Goal: Ask a question

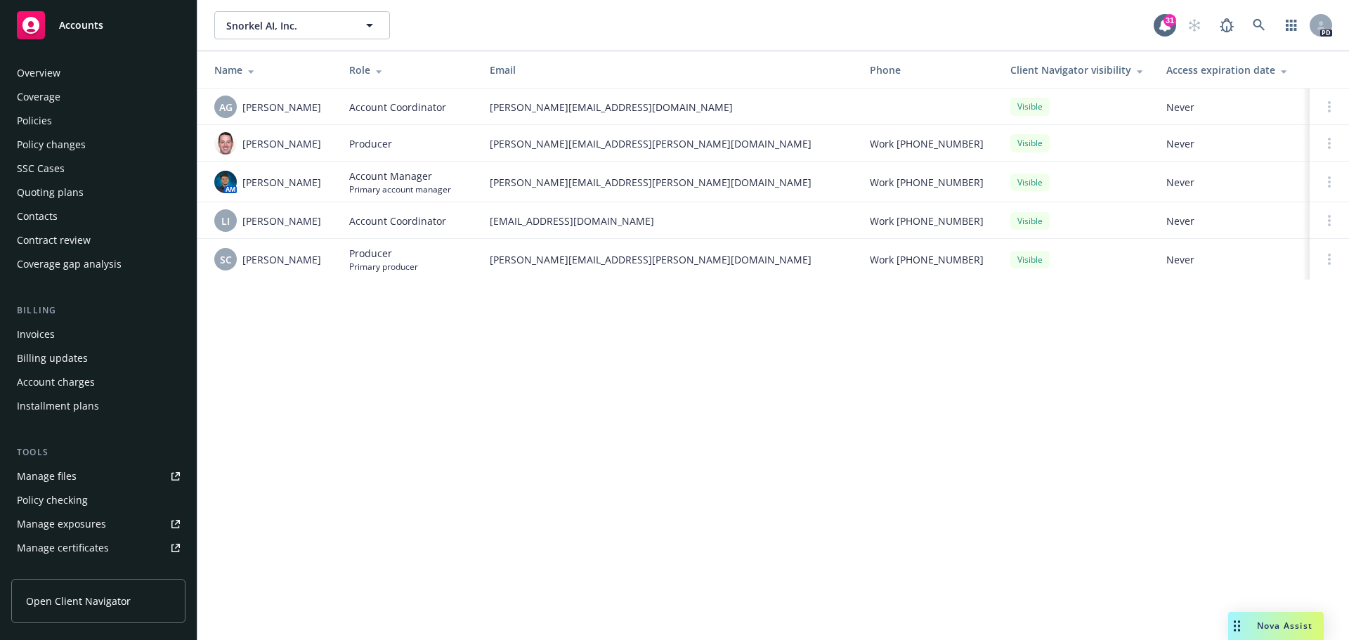
scroll to position [275, 0]
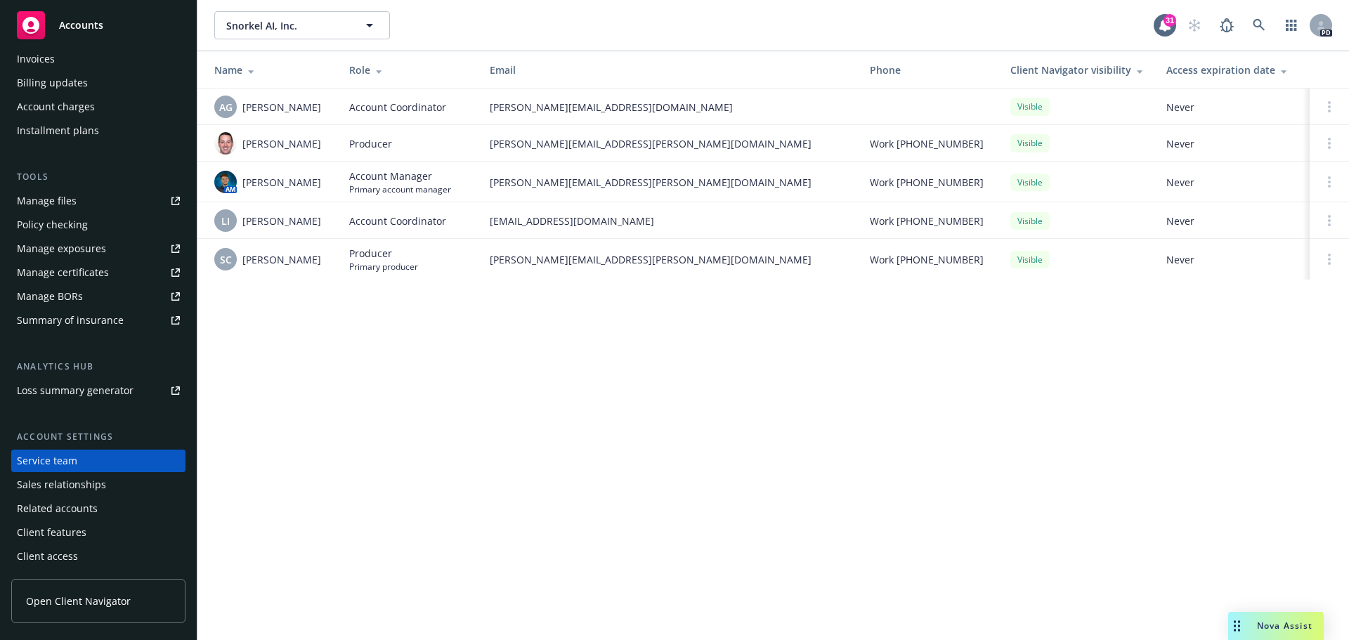
click at [1258, 626] on span "Nova Assist" at bounding box center [1285, 626] width 56 height 12
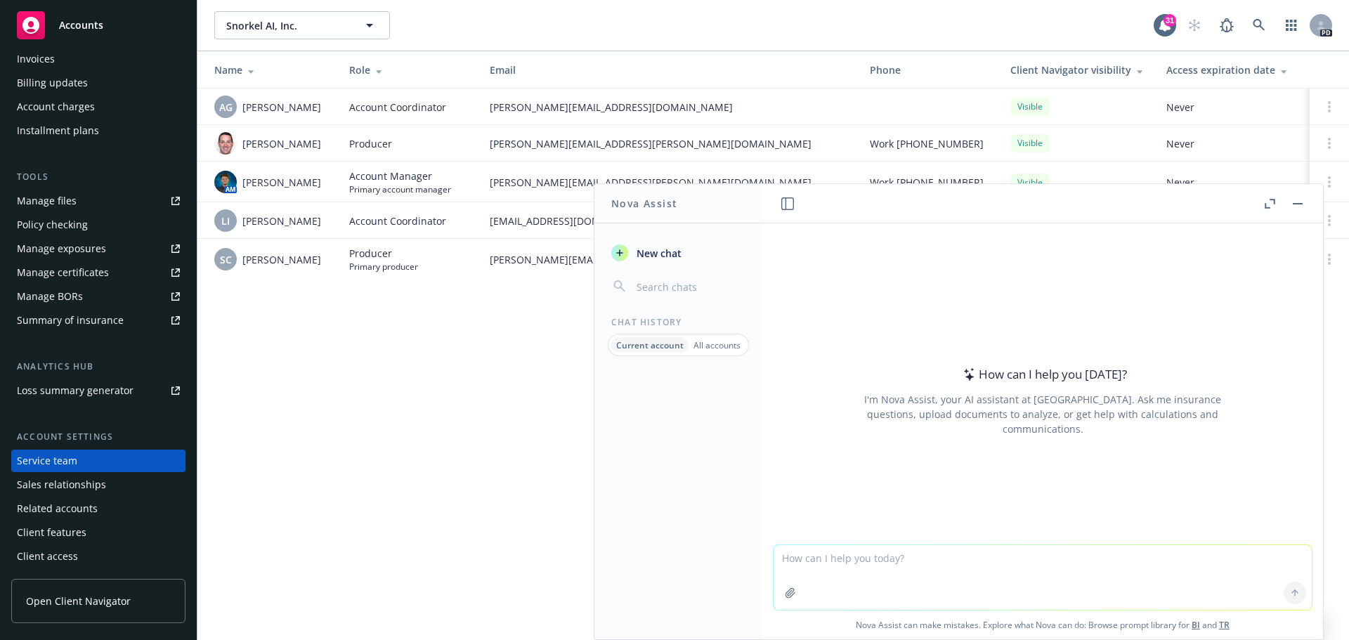
click at [1108, 575] on textarea at bounding box center [1043, 577] width 538 height 65
type textarea "Why would a COI be issued with a 3rd party as the holder?"
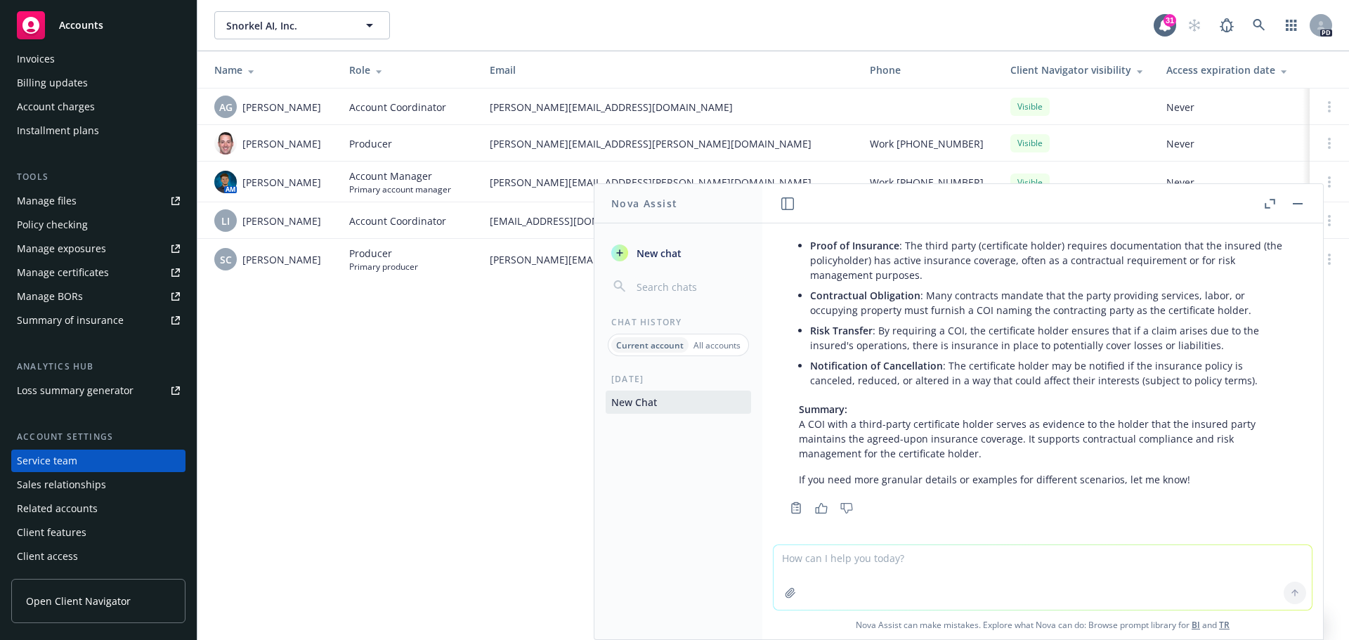
scroll to position [96, 0]
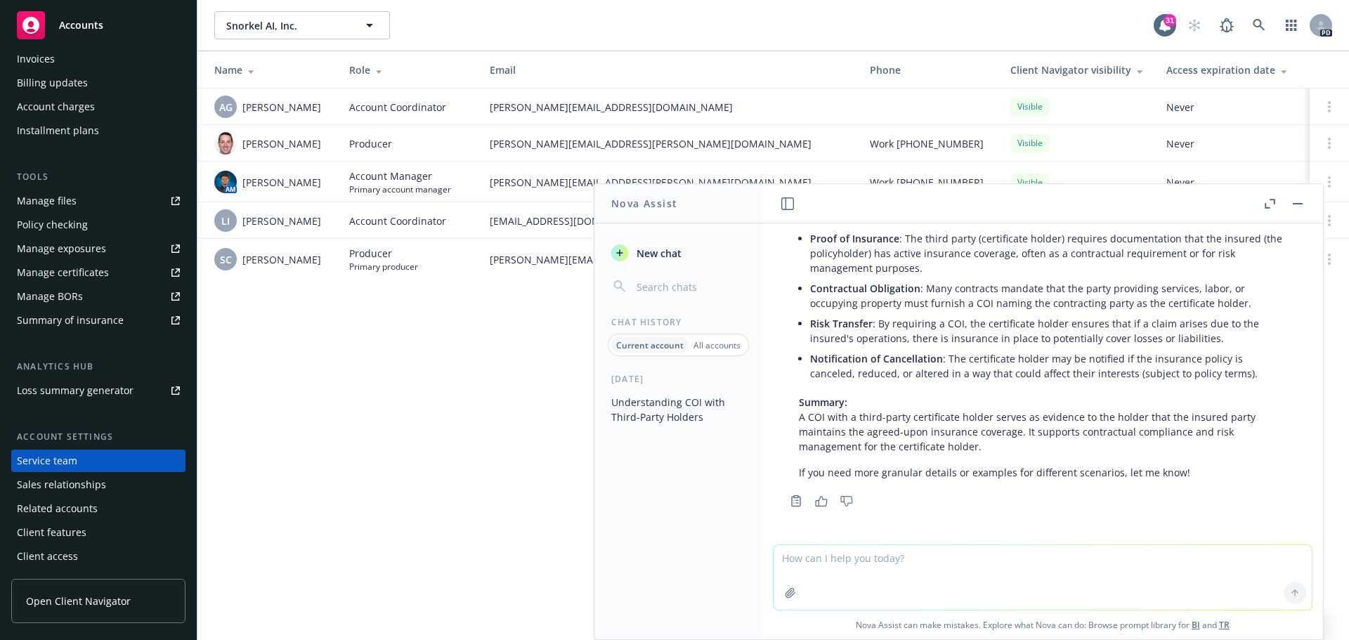
click at [719, 346] on p "All accounts" at bounding box center [716, 345] width 47 height 12
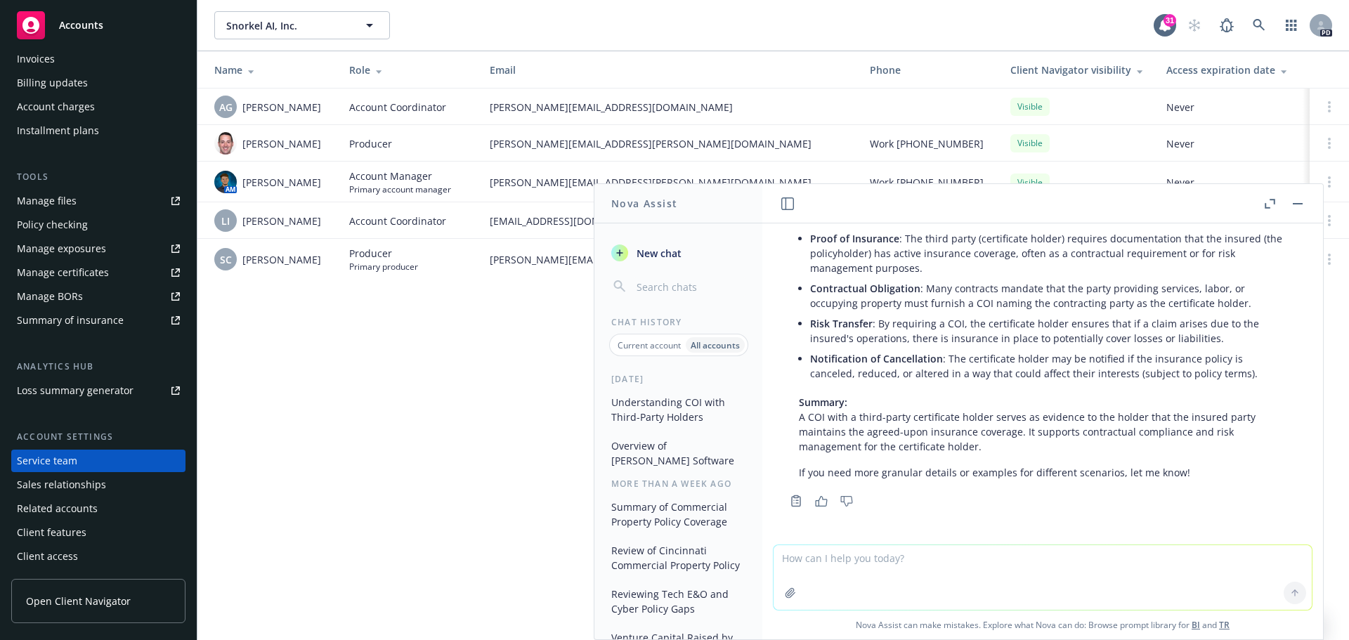
click at [665, 347] on p "Current account" at bounding box center [649, 345] width 63 height 12
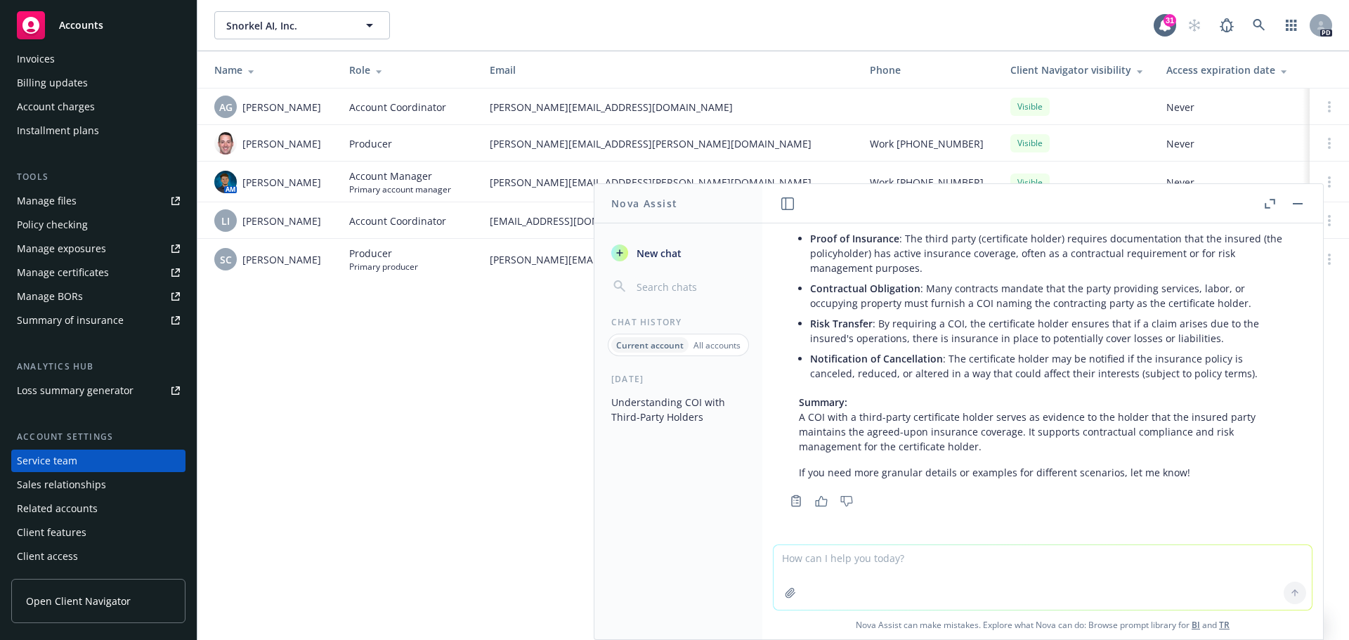
click at [875, 566] on textarea at bounding box center [1043, 577] width 538 height 65
type textarea "can you give me more details?"
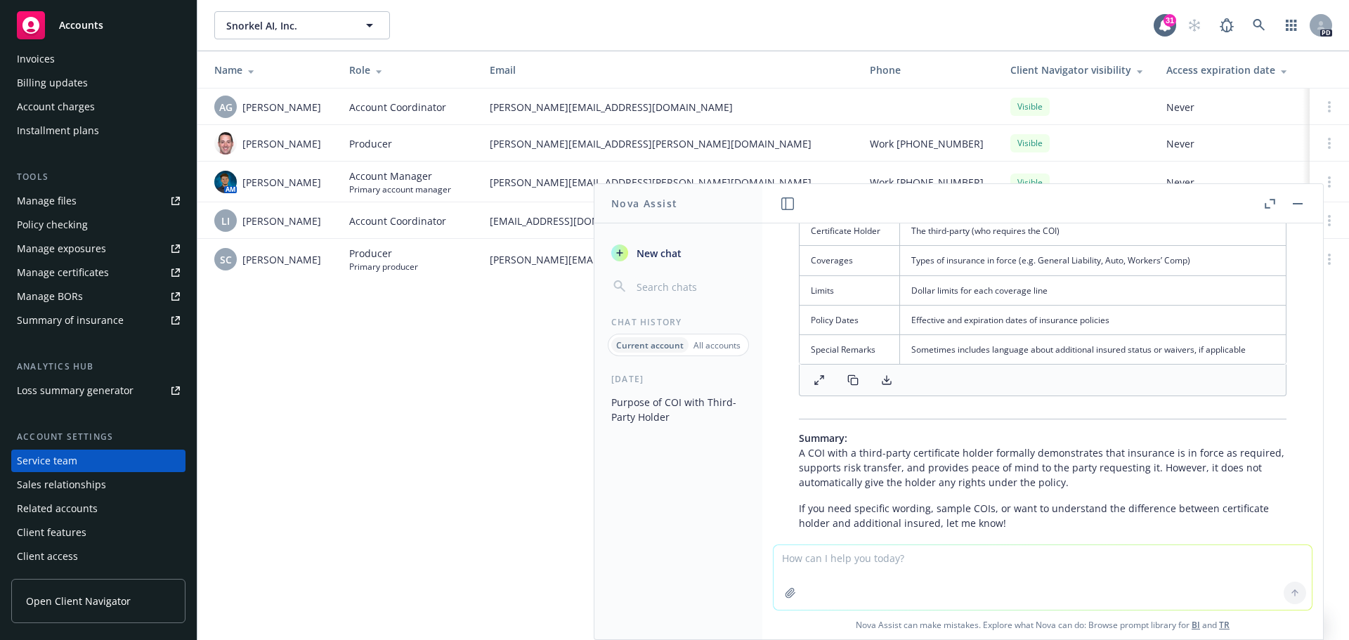
scroll to position [1287, 0]
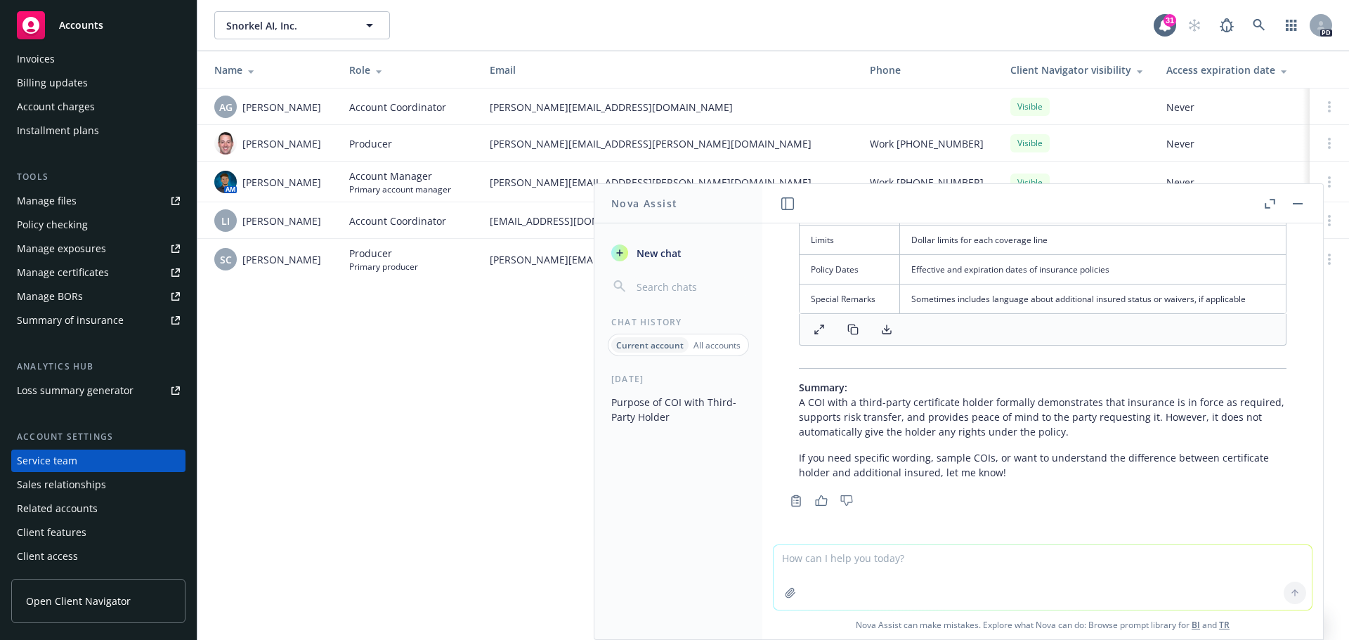
click at [977, 568] on textarea at bounding box center [1043, 577] width 538 height 65
type textarea "What is the significance of being the certificate holder?"
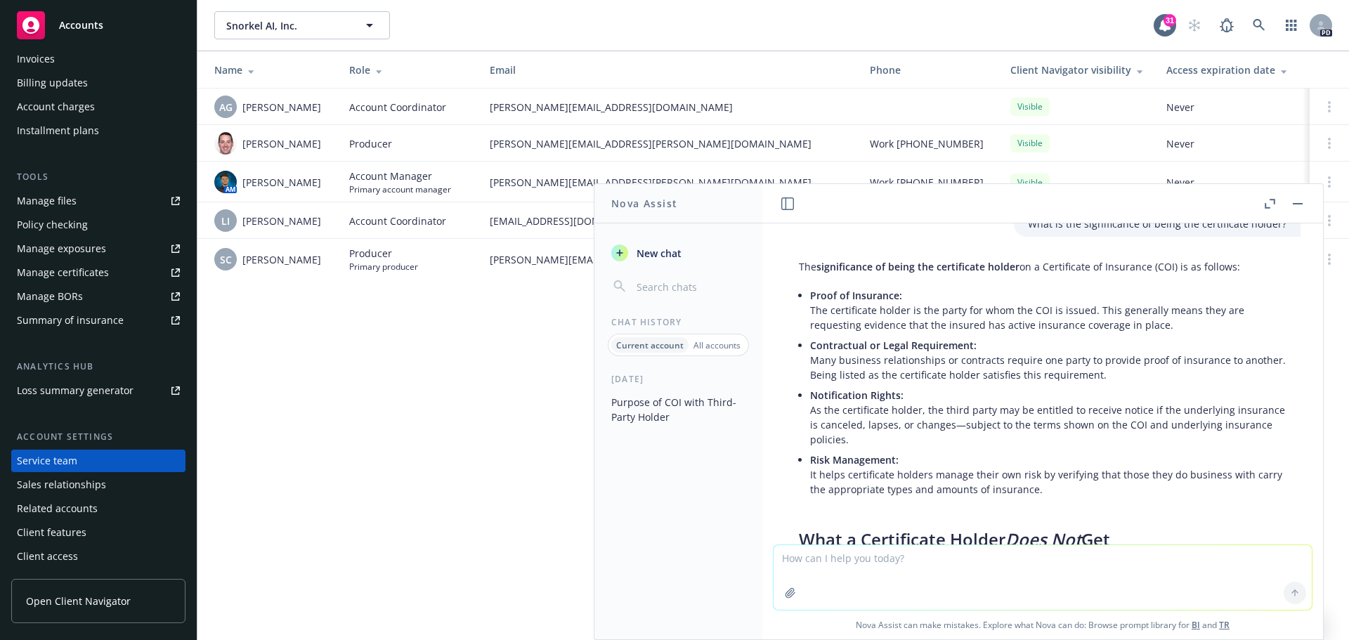
scroll to position [1593, 0]
